Goal: Information Seeking & Learning: Learn about a topic

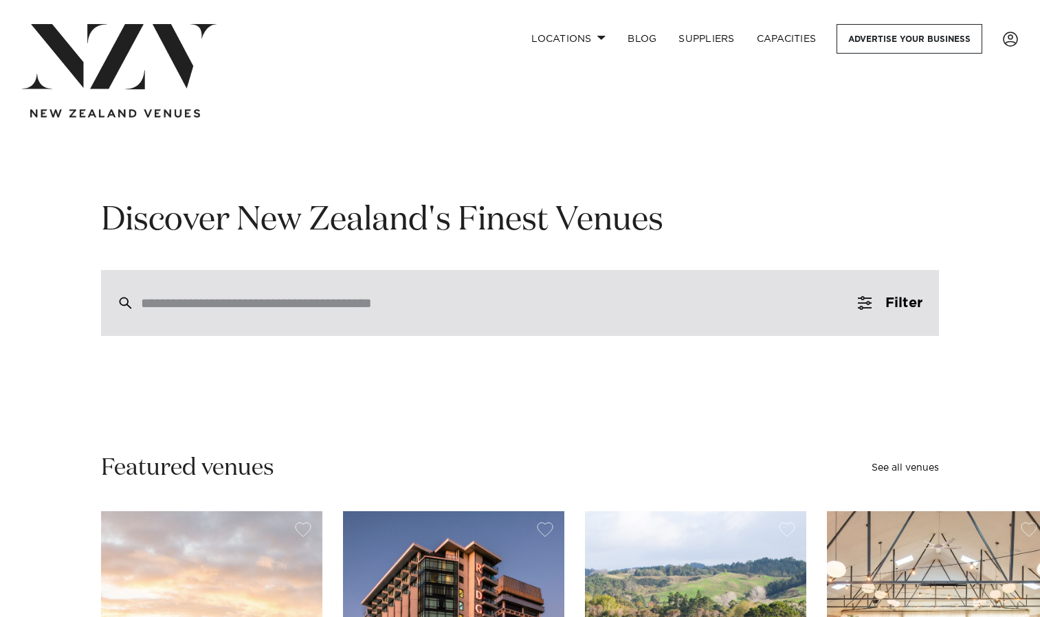
click at [163, 304] on input "search" at bounding box center [490, 302] width 699 height 15
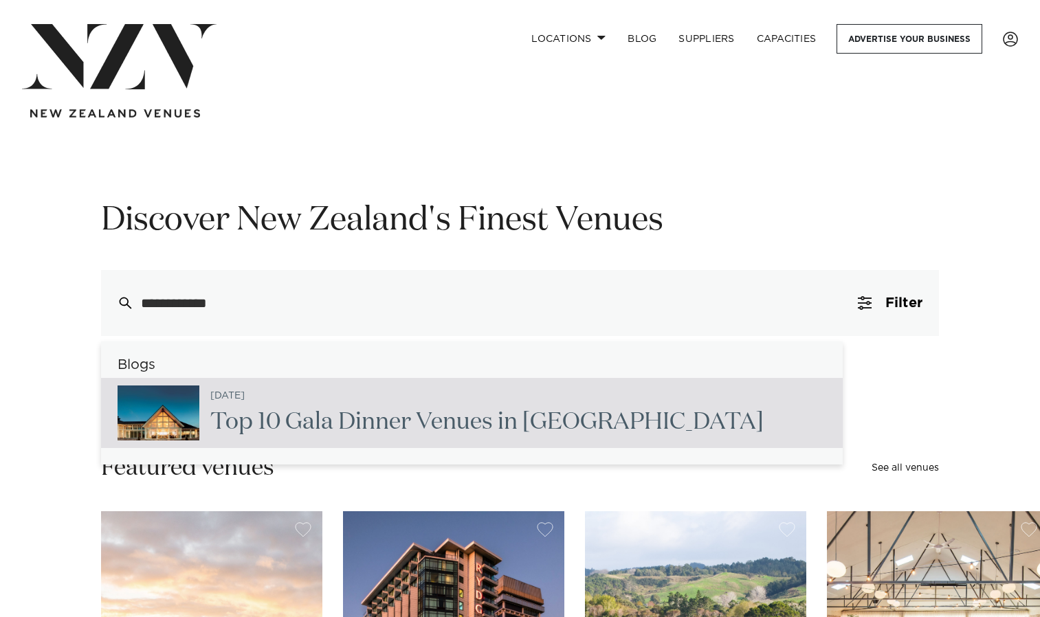
type input "**********"
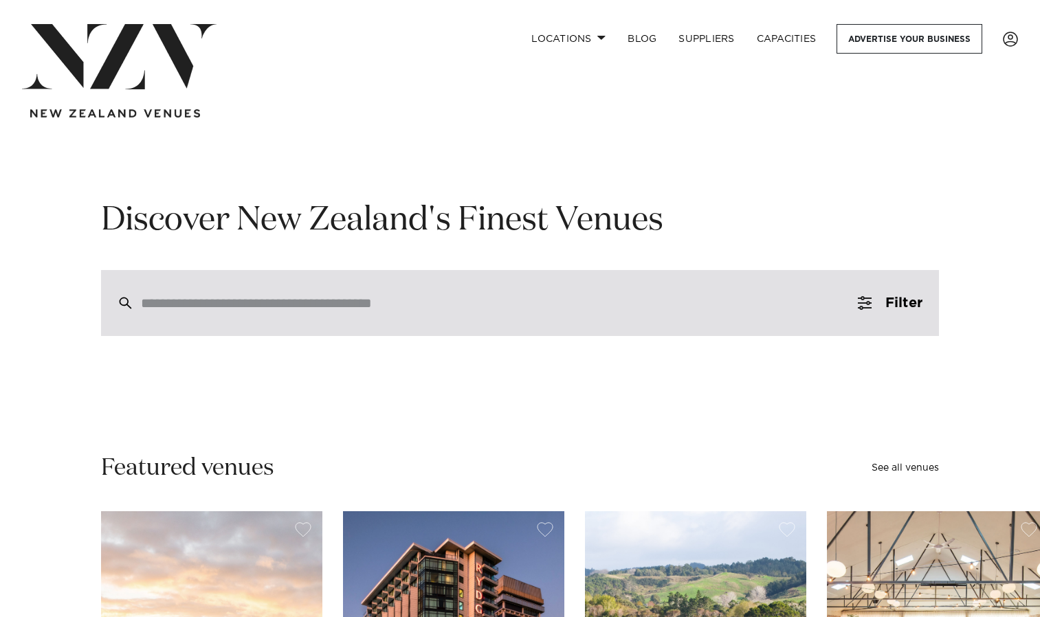
click at [442, 296] on input "search" at bounding box center [490, 302] width 699 height 15
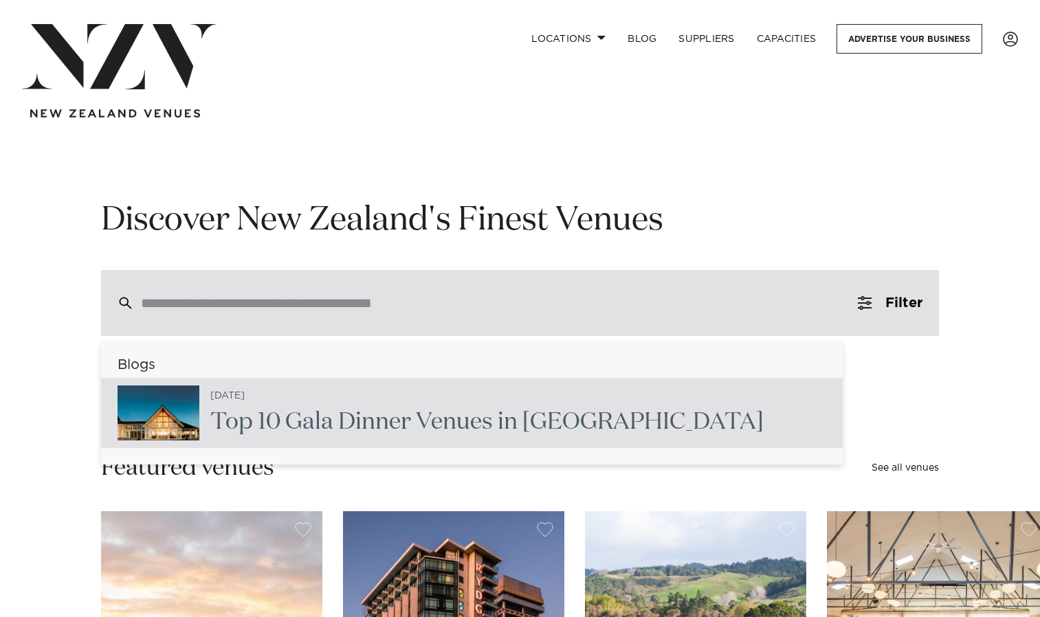
click at [249, 302] on input "search" at bounding box center [490, 302] width 699 height 15
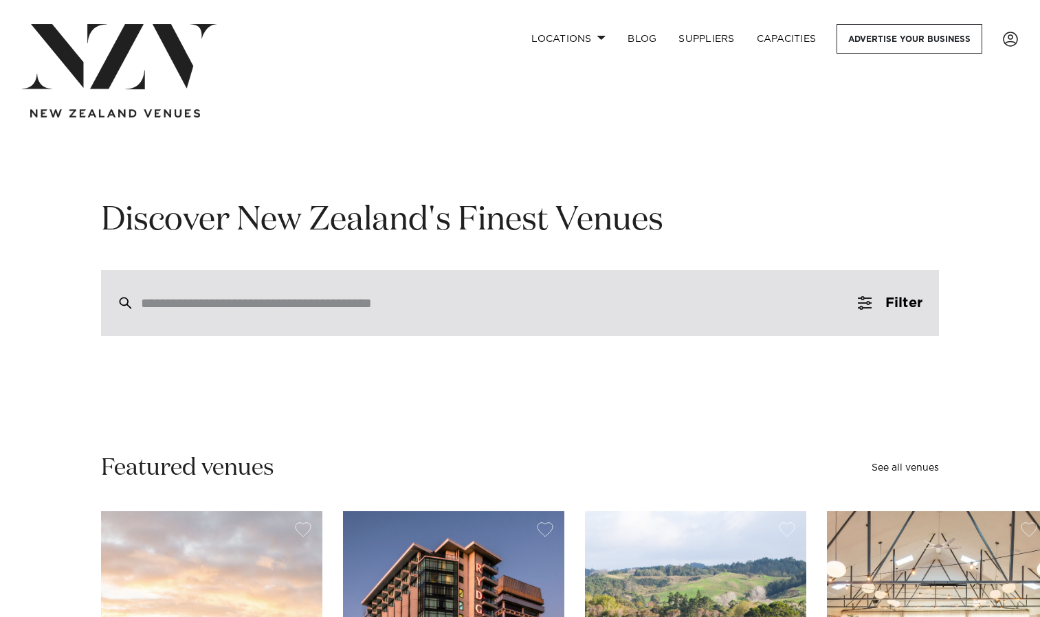
click at [395, 302] on input "search" at bounding box center [490, 302] width 699 height 15
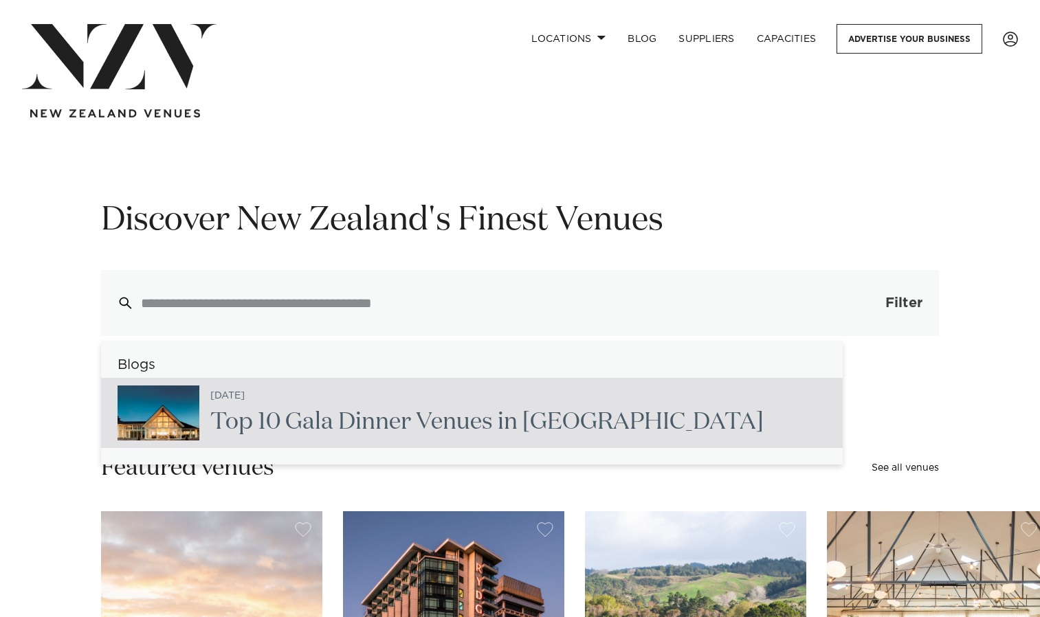
click at [895, 303] on span "Filter" at bounding box center [903, 303] width 37 height 14
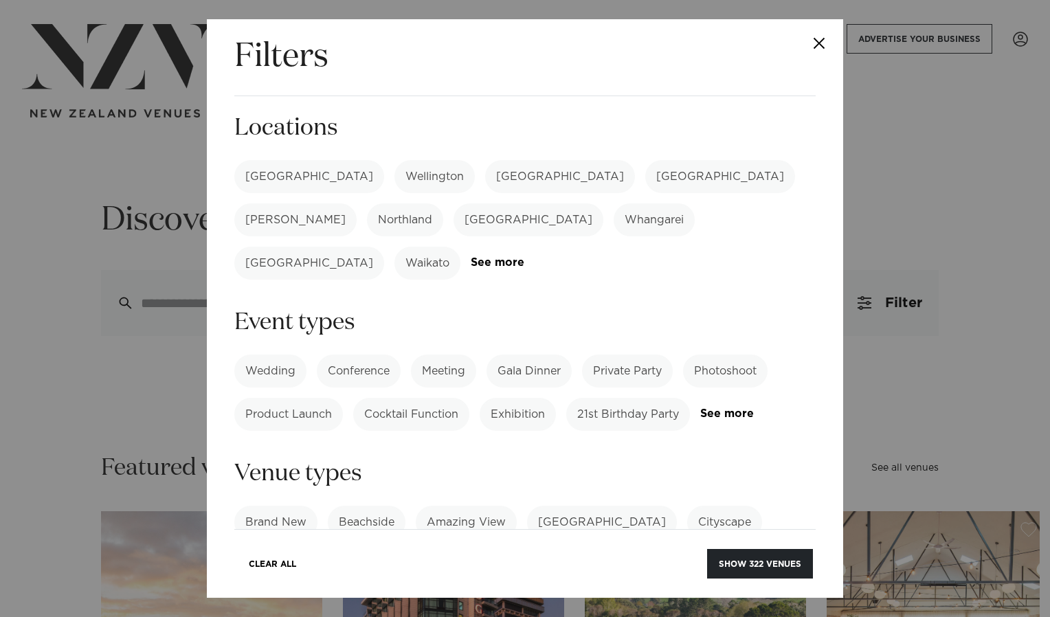
click at [485, 170] on label "[GEOGRAPHIC_DATA]" at bounding box center [560, 176] width 150 height 33
click at [620, 355] on label "Private Party" at bounding box center [627, 371] width 91 height 33
click at [555, 508] on label "[GEOGRAPHIC_DATA]" at bounding box center [602, 522] width 150 height 33
click at [735, 564] on button "Show 3 venues" at bounding box center [765, 564] width 96 height 30
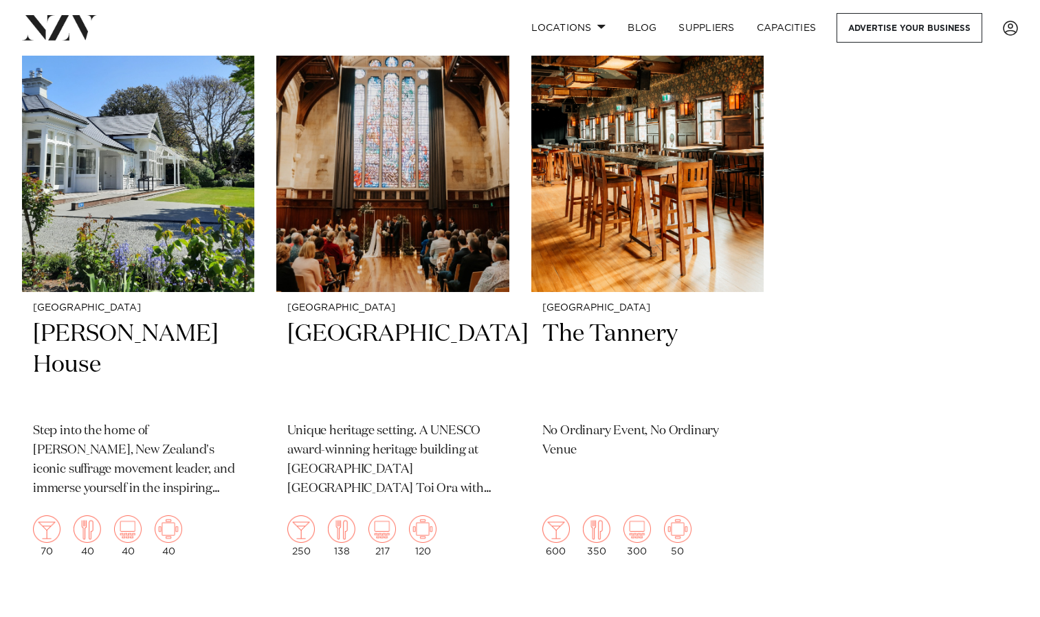
scroll to position [384, 0]
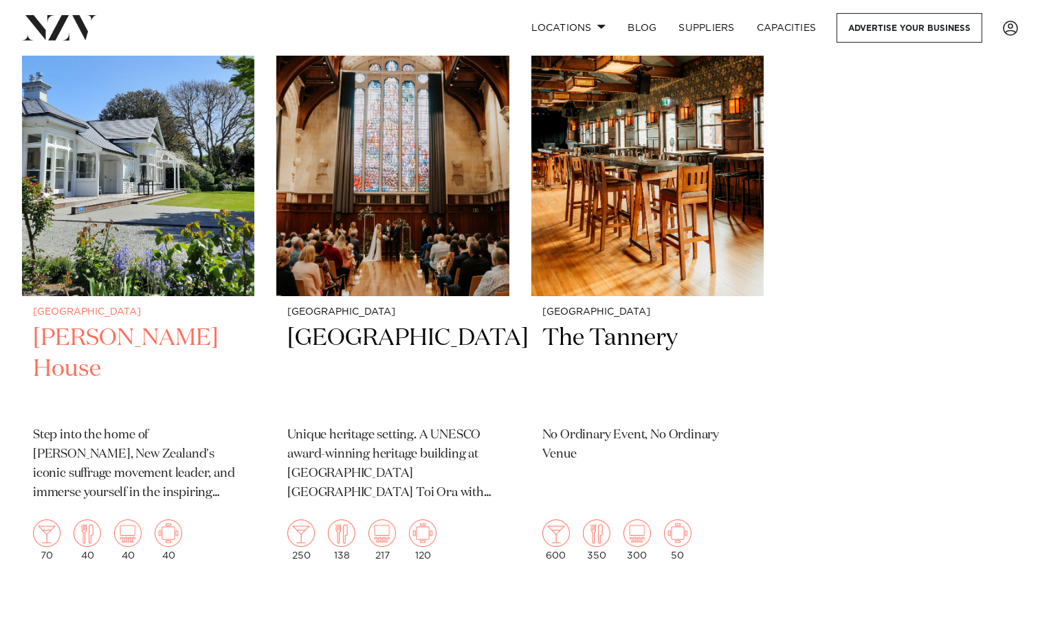
click at [150, 132] on img at bounding box center [138, 140] width 232 height 312
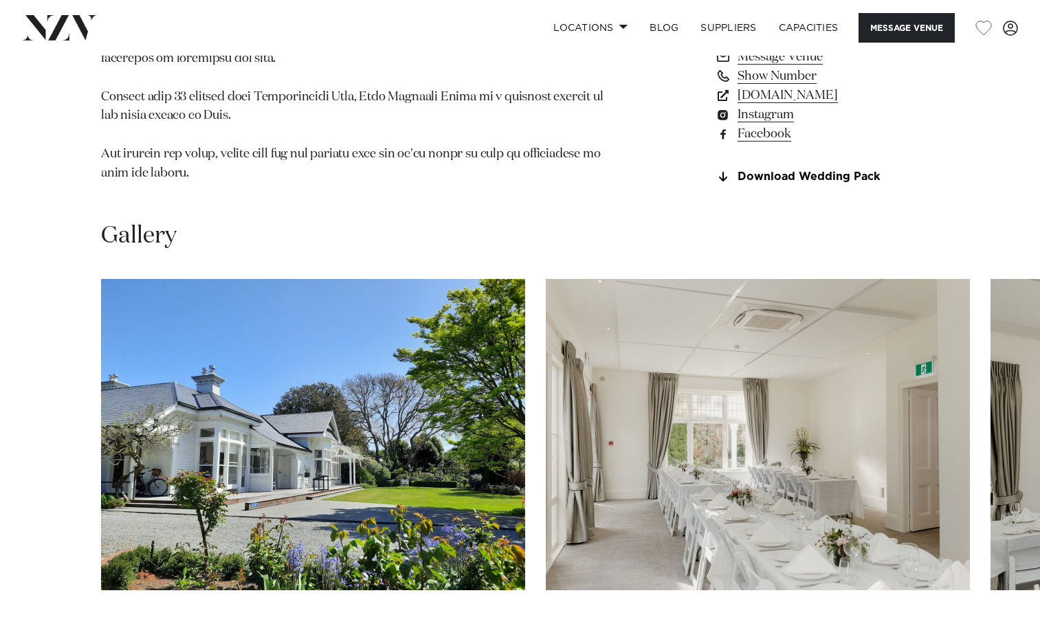
scroll to position [1200, 0]
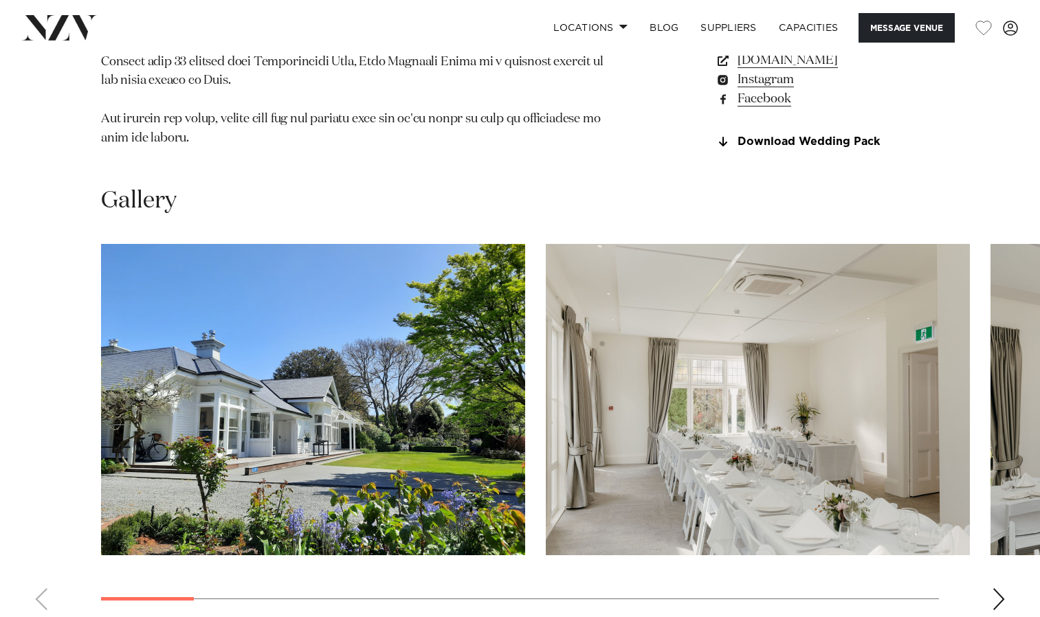
click at [995, 588] on div "Next slide" at bounding box center [999, 599] width 14 height 22
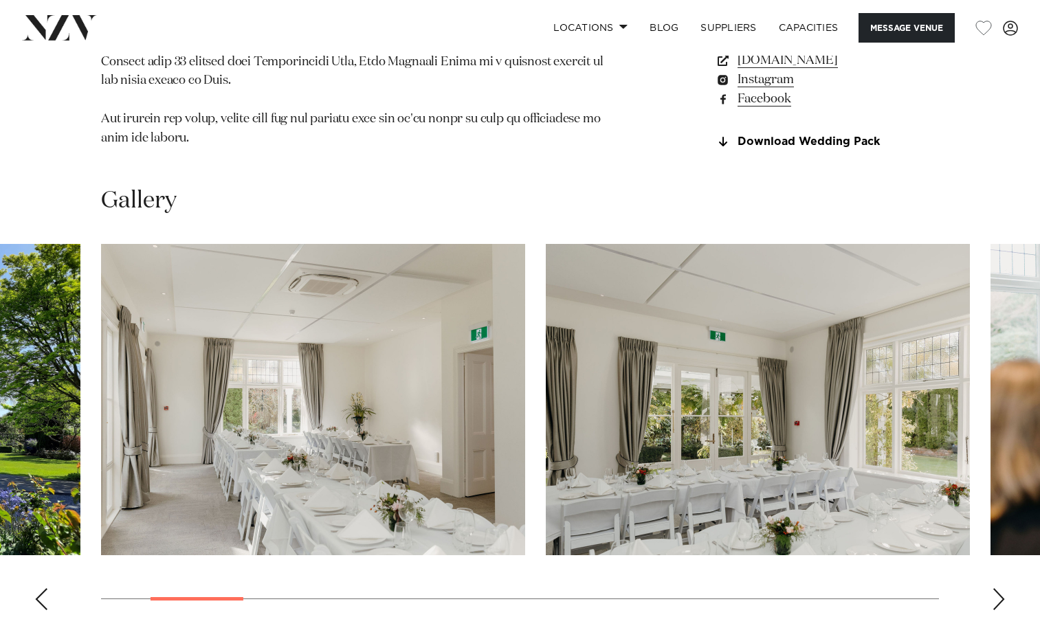
click at [995, 588] on div "Next slide" at bounding box center [999, 599] width 14 height 22
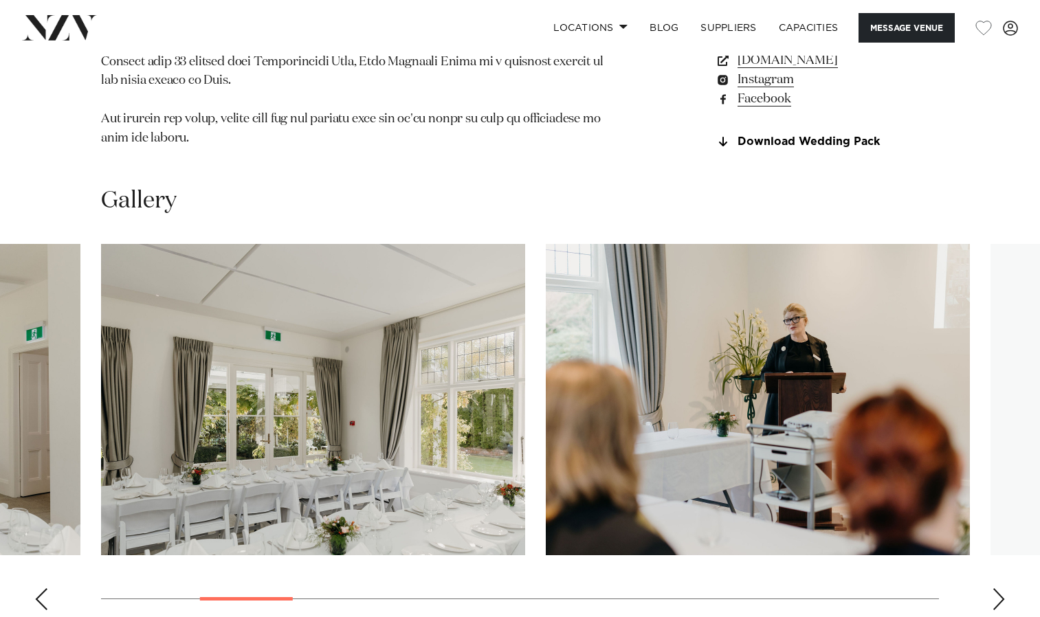
click at [995, 588] on div "Next slide" at bounding box center [999, 599] width 14 height 22
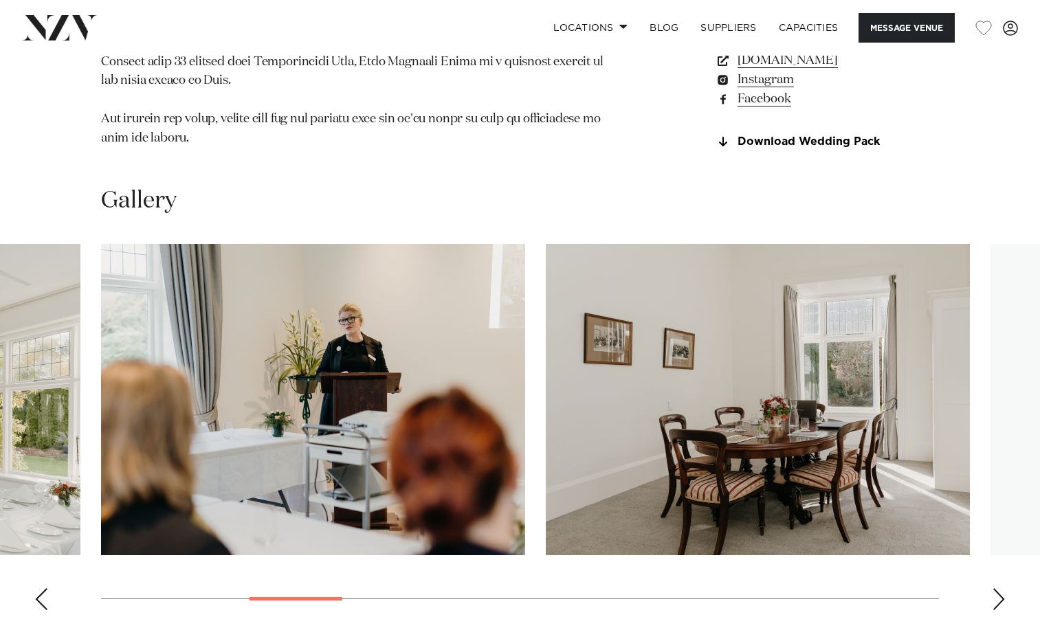
click at [995, 588] on div "Next slide" at bounding box center [999, 599] width 14 height 22
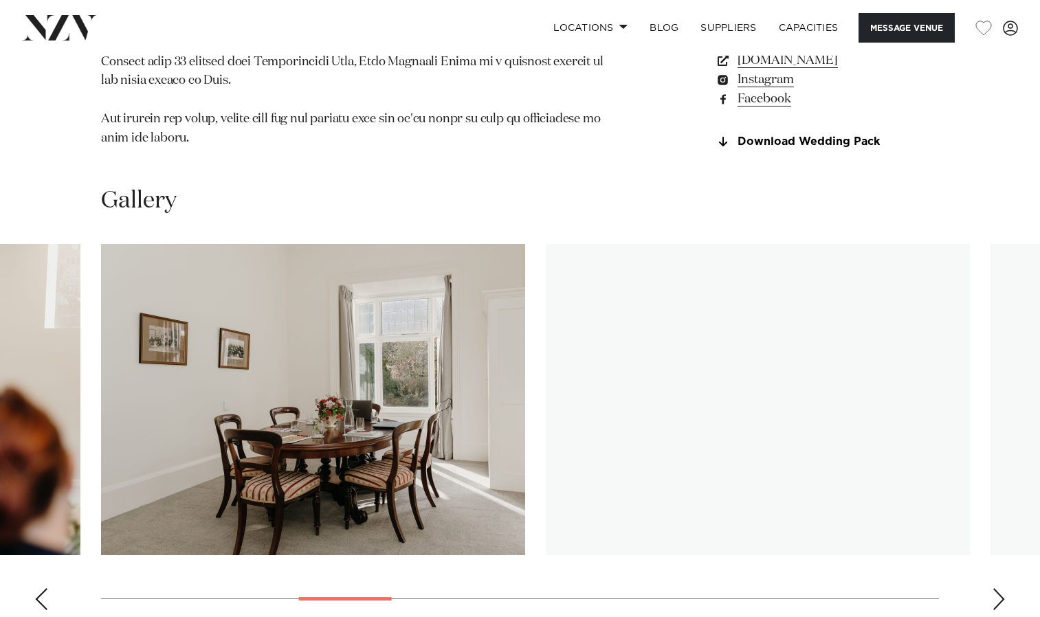
click at [995, 588] on div "Next slide" at bounding box center [999, 599] width 14 height 22
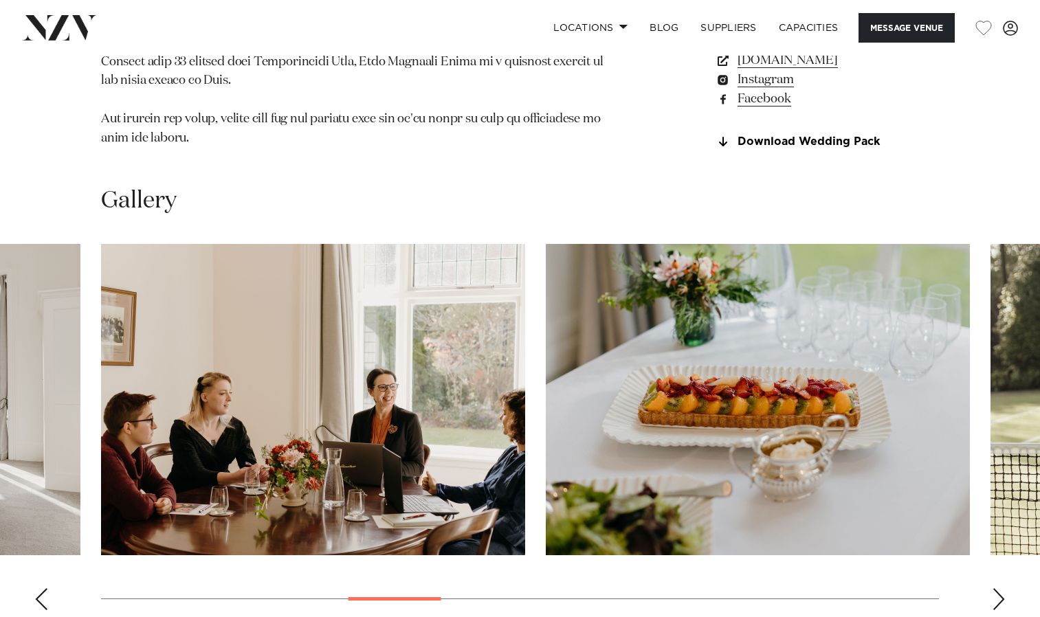
click at [995, 588] on div "Next slide" at bounding box center [999, 599] width 14 height 22
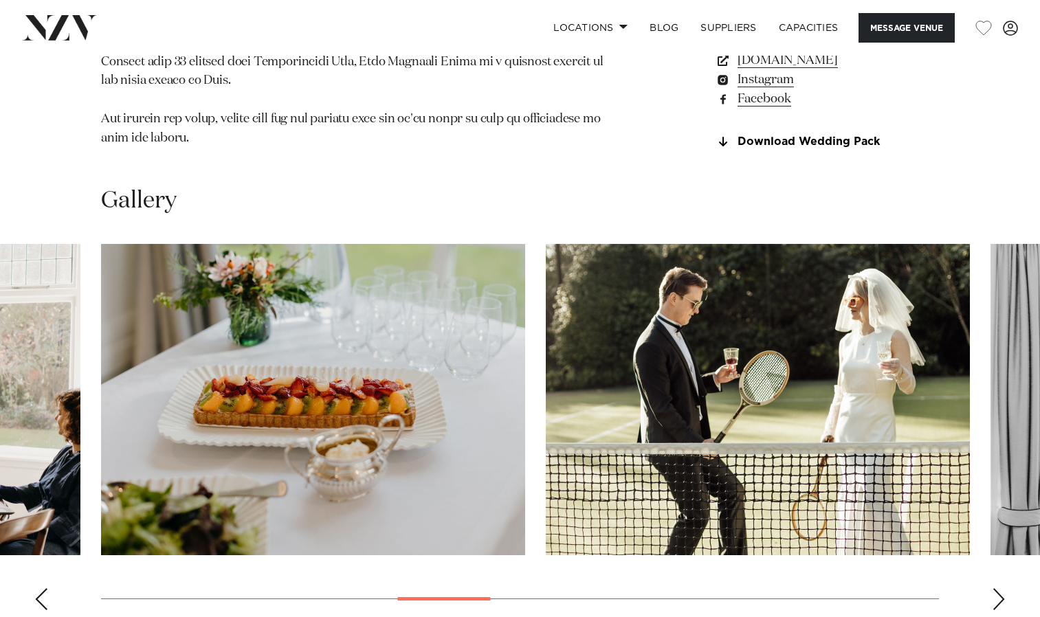
click at [995, 588] on div "Next slide" at bounding box center [999, 599] width 14 height 22
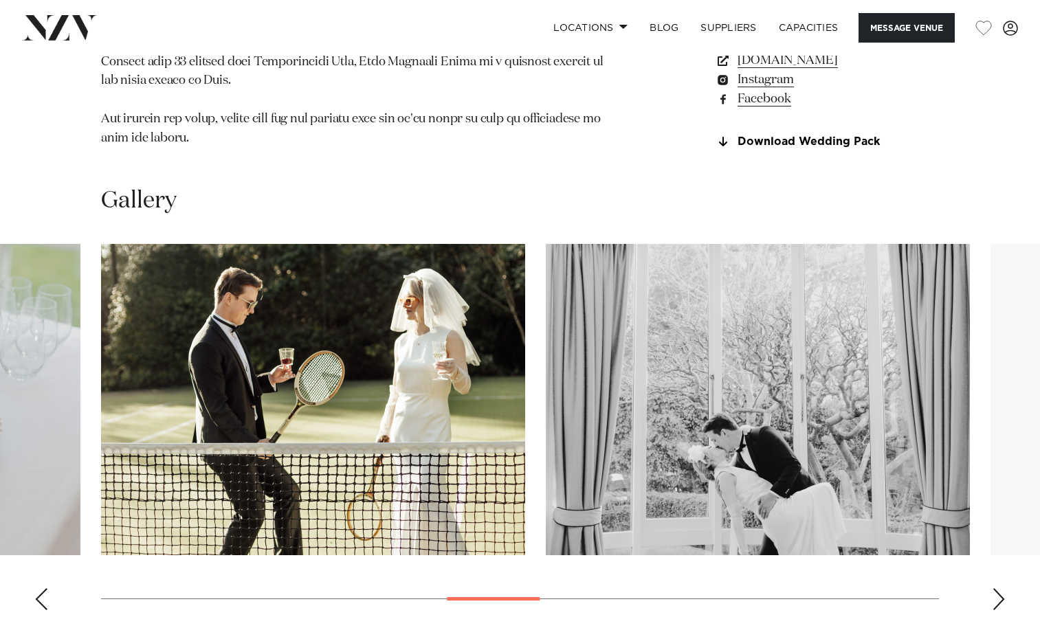
click at [995, 588] on div "Next slide" at bounding box center [999, 599] width 14 height 22
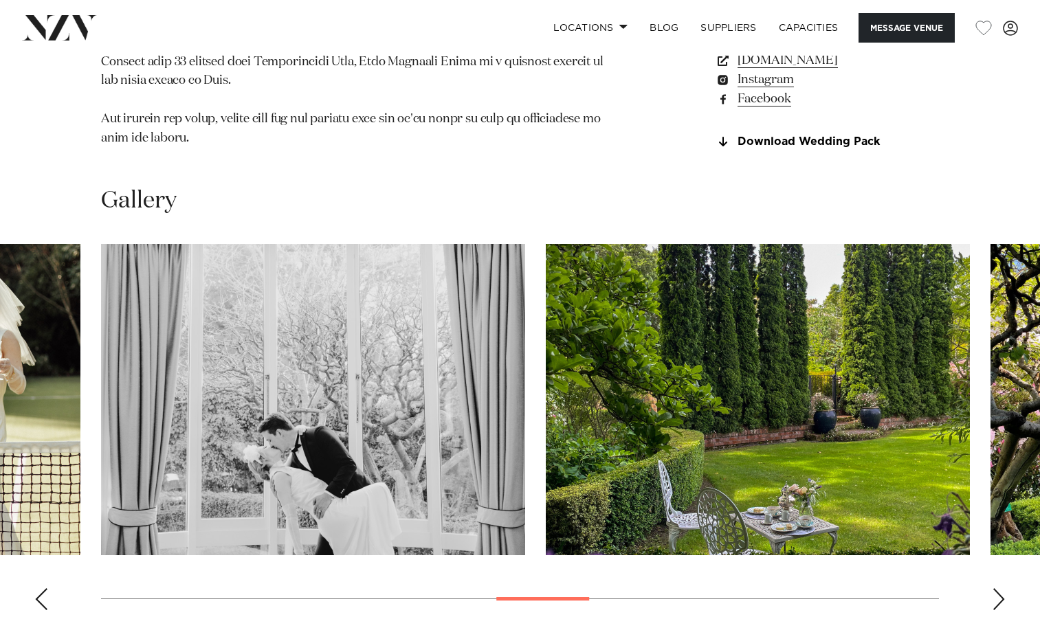
click at [995, 588] on div "Next slide" at bounding box center [999, 599] width 14 height 22
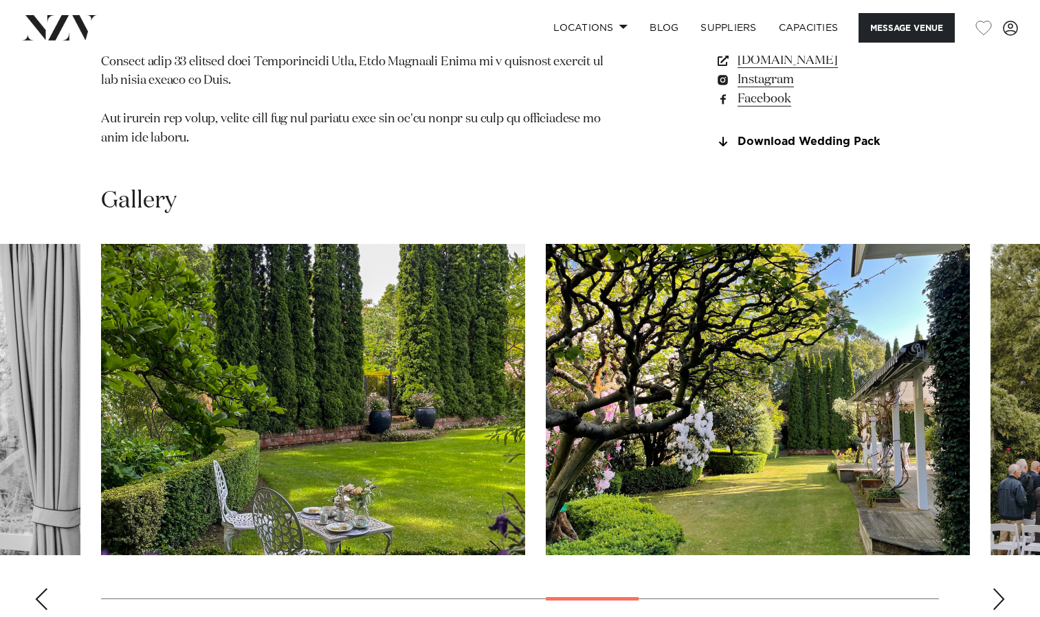
click at [995, 588] on div "Next slide" at bounding box center [999, 599] width 14 height 22
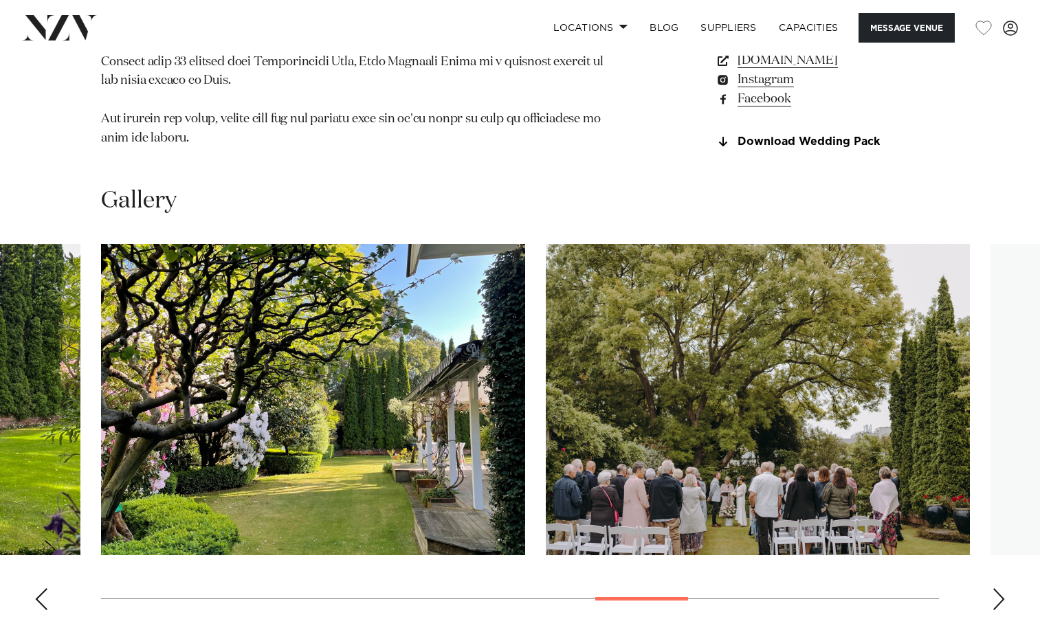
click at [995, 588] on div "Next slide" at bounding box center [999, 599] width 14 height 22
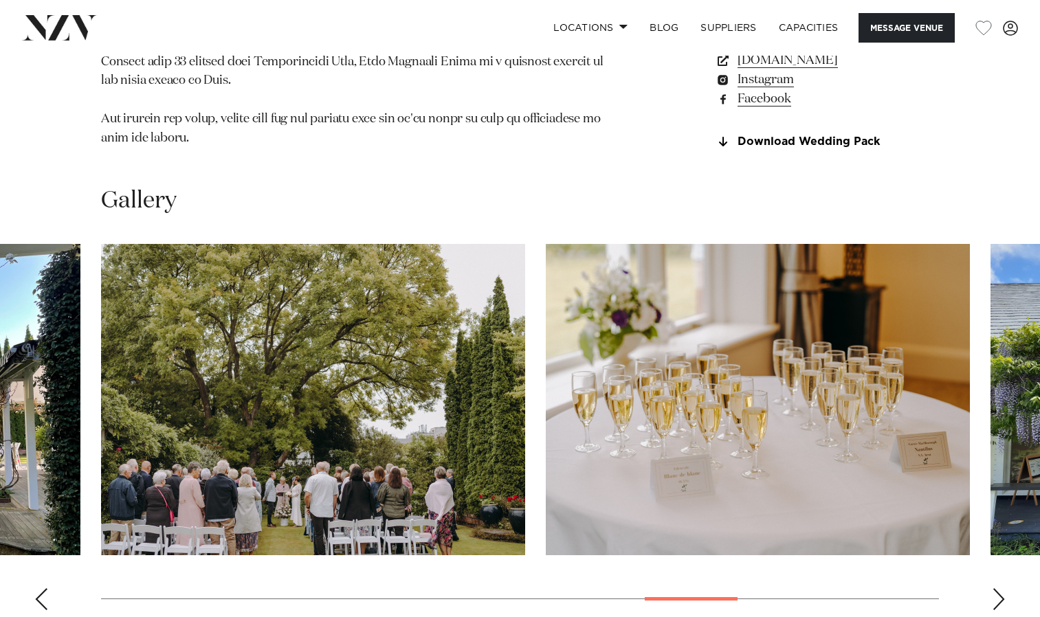
click at [995, 588] on div "Next slide" at bounding box center [999, 599] width 14 height 22
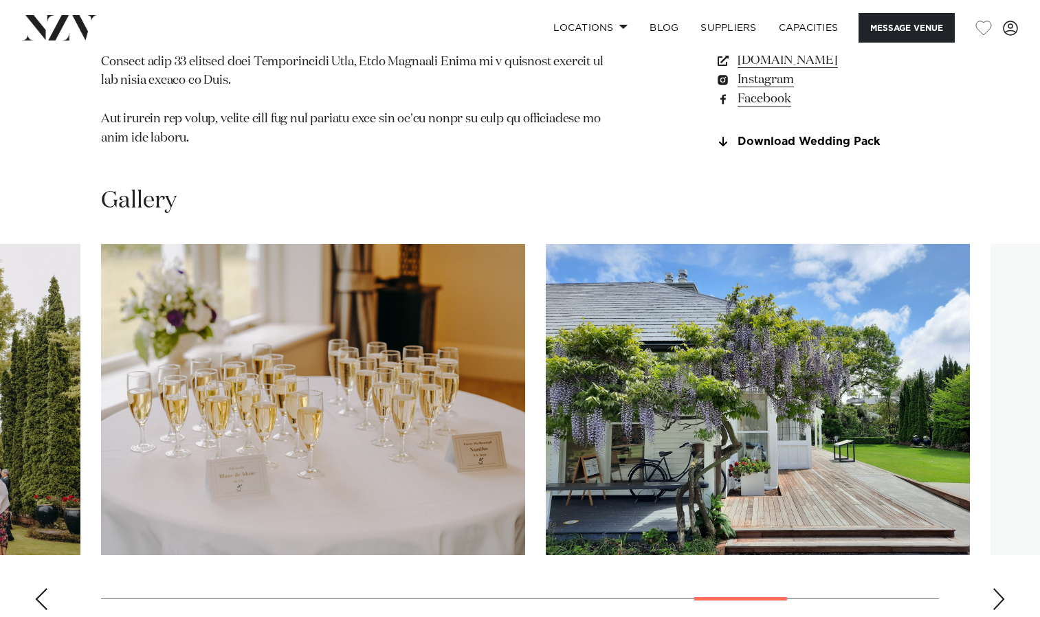
click at [995, 588] on div "Next slide" at bounding box center [999, 599] width 14 height 22
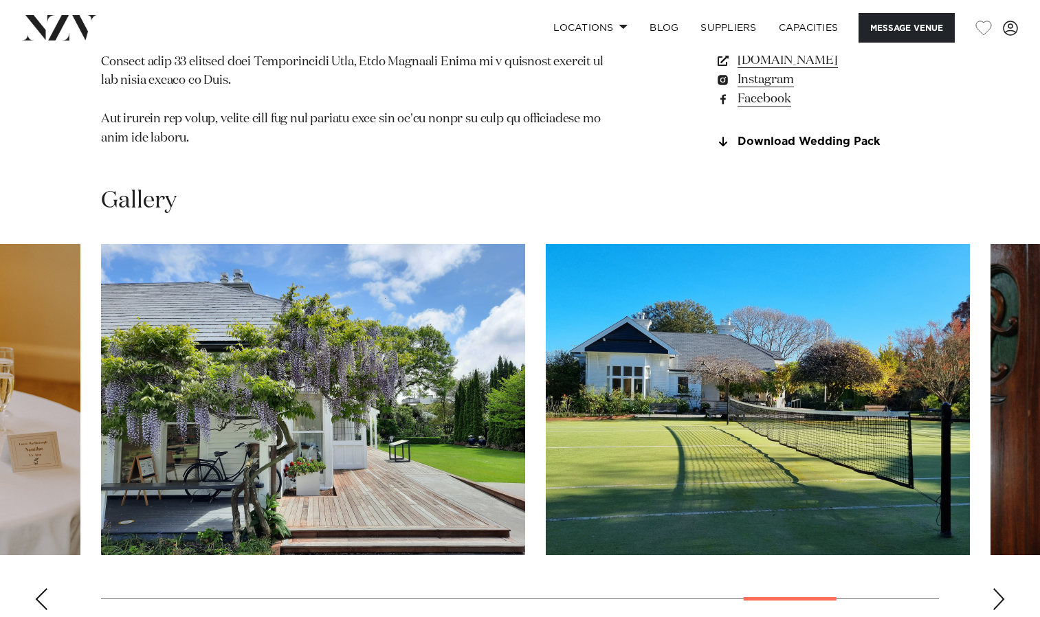
click at [995, 588] on div "Next slide" at bounding box center [999, 599] width 14 height 22
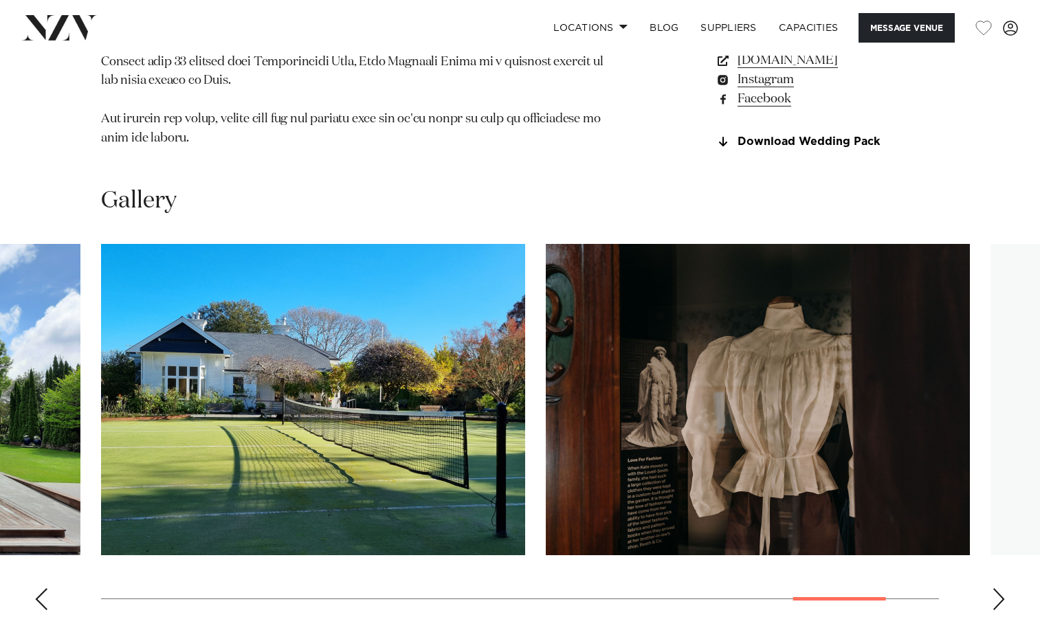
click at [995, 588] on div "Next slide" at bounding box center [999, 599] width 14 height 22
